Goal: Submit feedback/report problem: Submit feedback/report problem

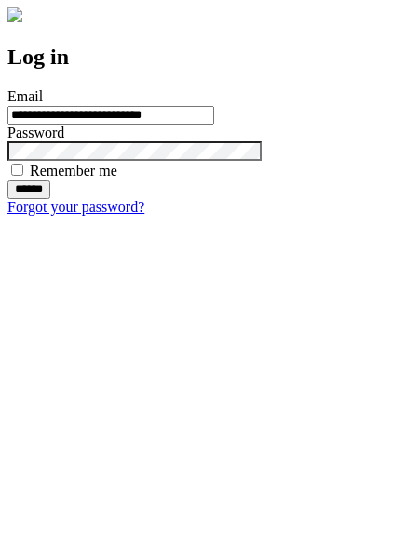
type input "**********"
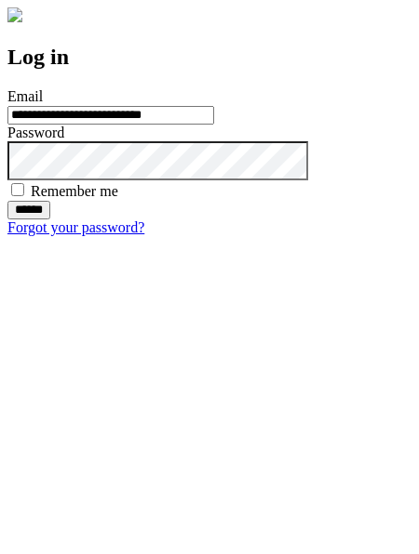
click at [50, 220] on input "******" at bounding box center [28, 210] width 43 height 19
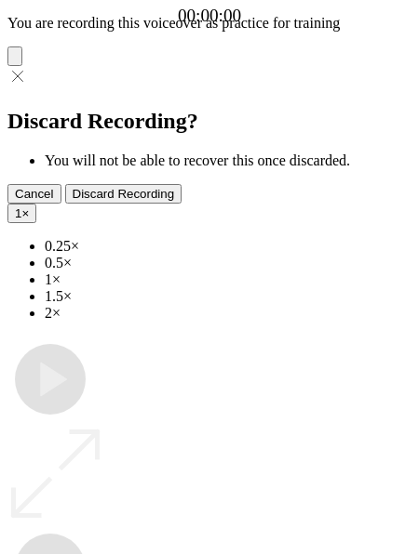
type input "**********"
